Goal: Understand process/instructions: Learn about a topic

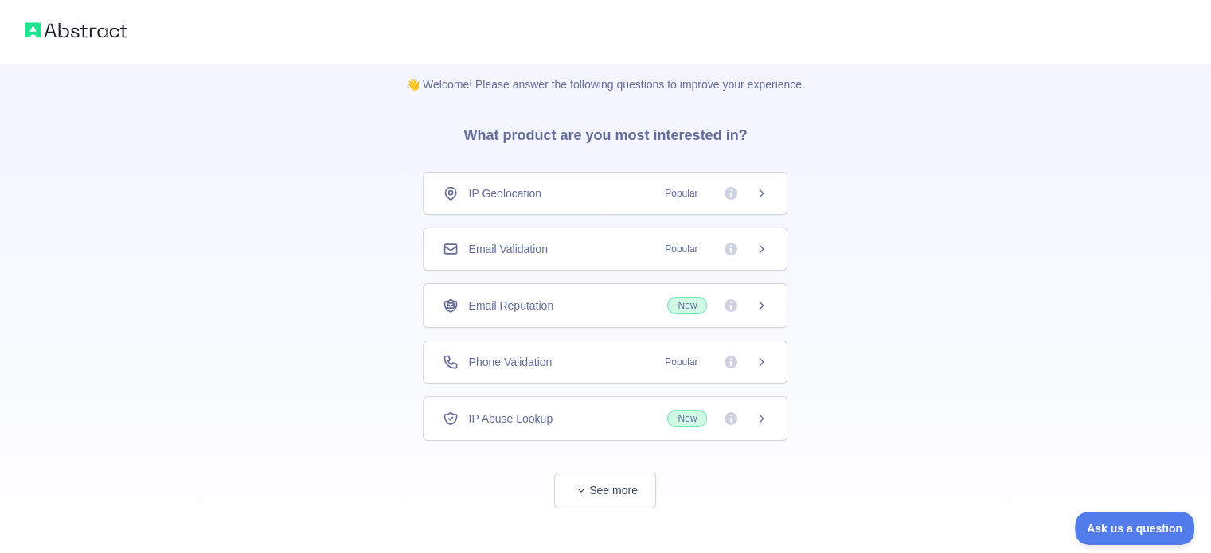
scroll to position [29, 0]
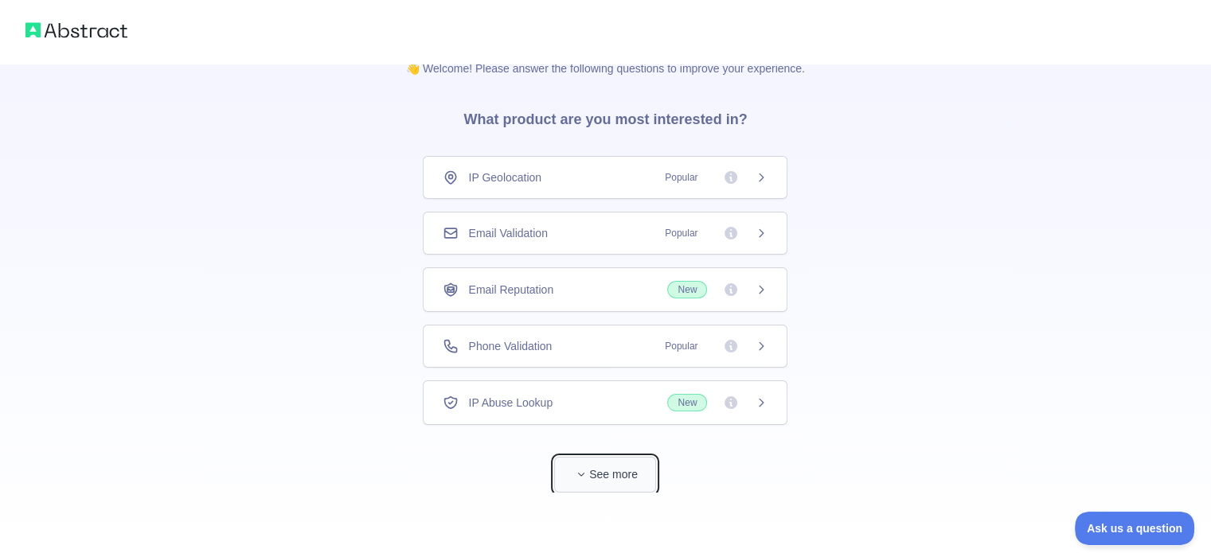
click at [591, 470] on button "See more" at bounding box center [605, 475] width 102 height 36
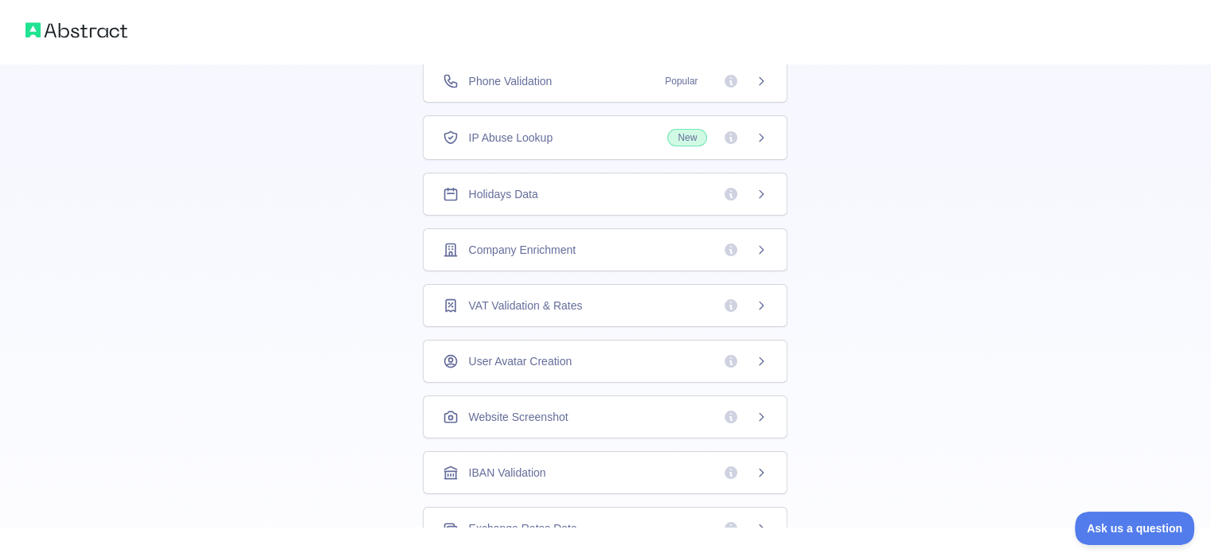
scroll to position [57, 0]
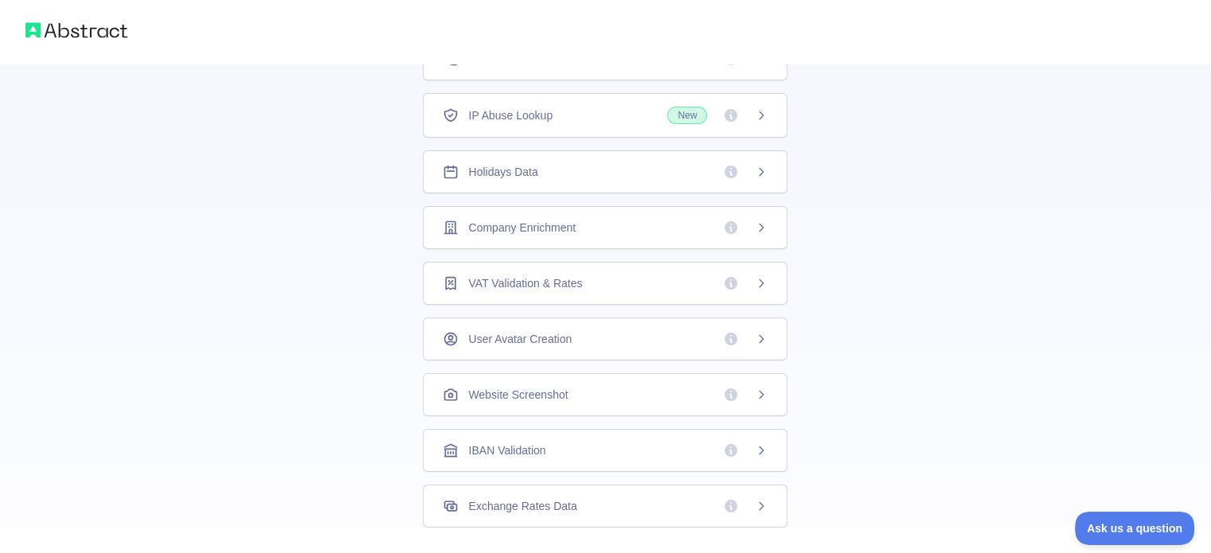
click at [89, 38] on img at bounding box center [76, 30] width 102 height 22
click at [86, 28] on img at bounding box center [76, 30] width 102 height 22
click at [582, 126] on div "Phone Validation Popular" at bounding box center [605, 115] width 365 height 43
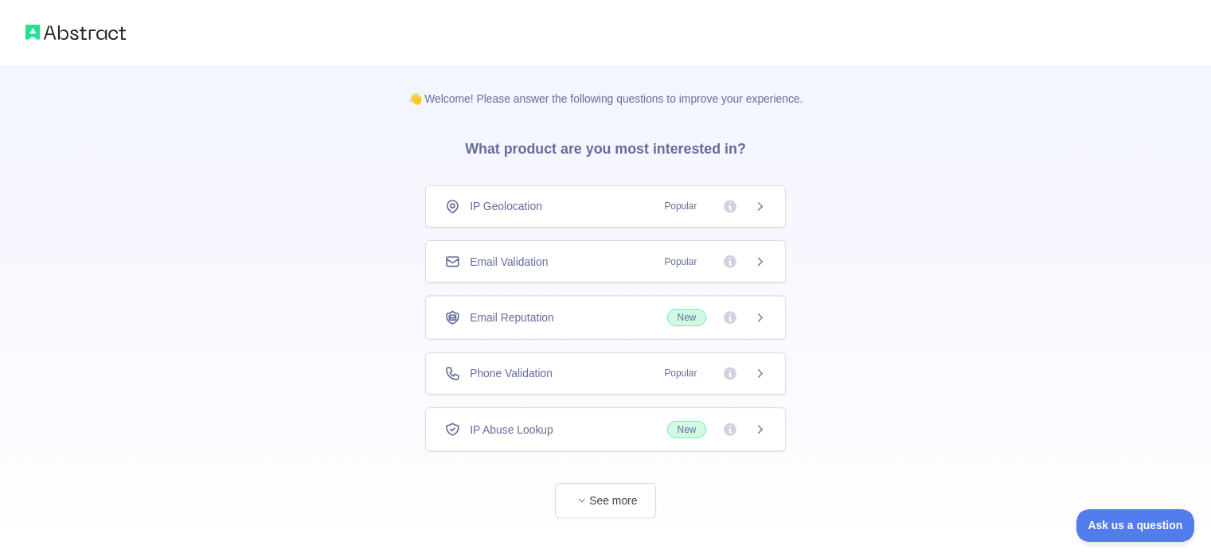
scroll to position [29, 0]
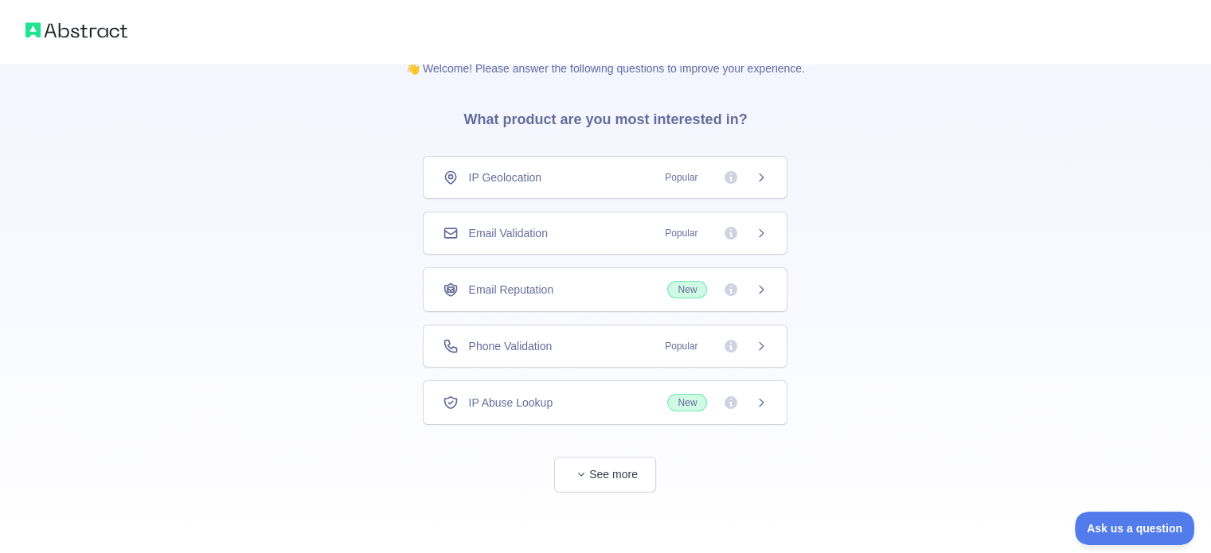
click at [612, 289] on div "Email Reputation New" at bounding box center [605, 290] width 325 height 18
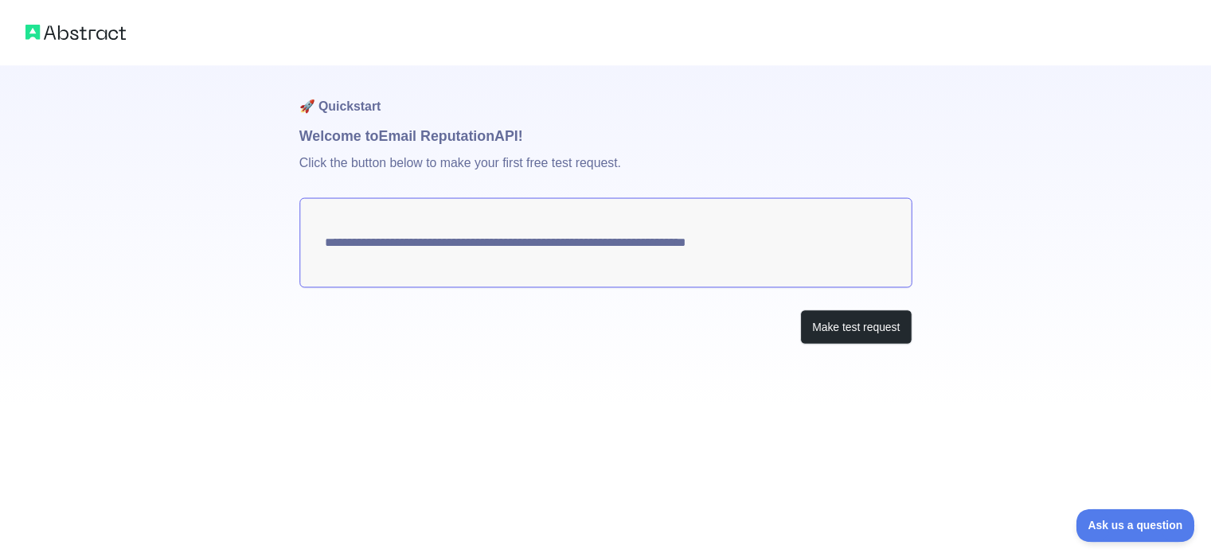
scroll to position [29, 0]
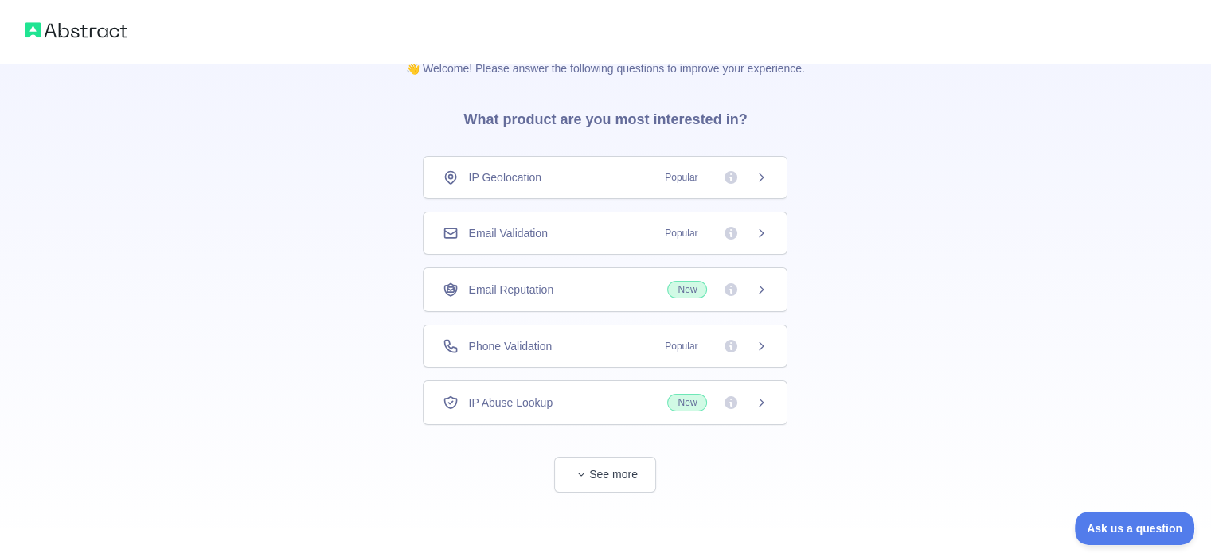
click at [758, 232] on icon at bounding box center [761, 233] width 13 height 13
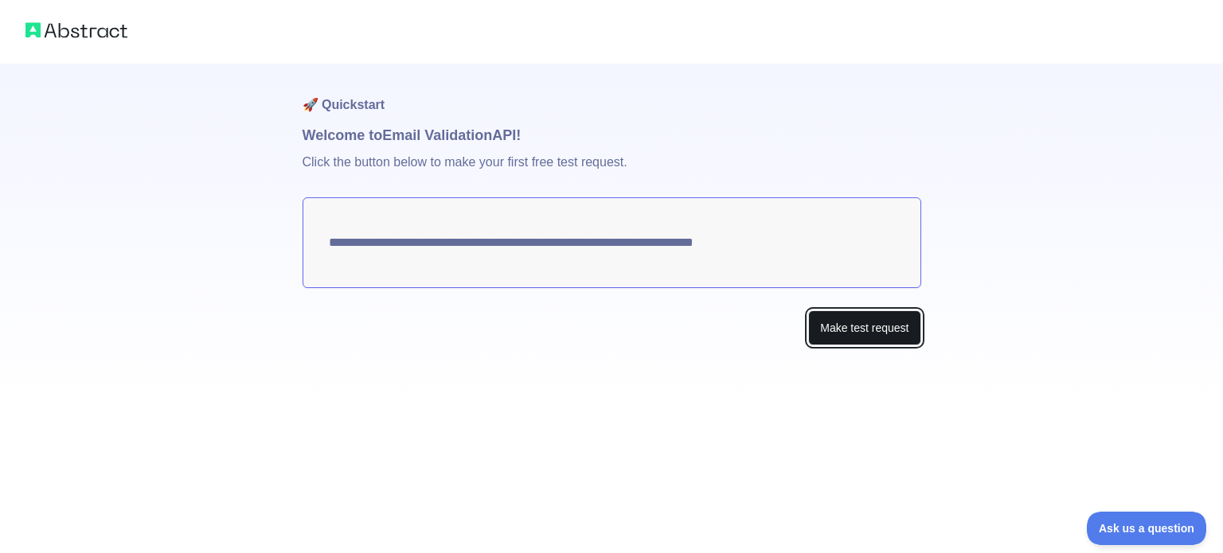
click at [872, 334] on button "Make test request" at bounding box center [864, 328] width 112 height 36
